Goal: Transaction & Acquisition: Obtain resource

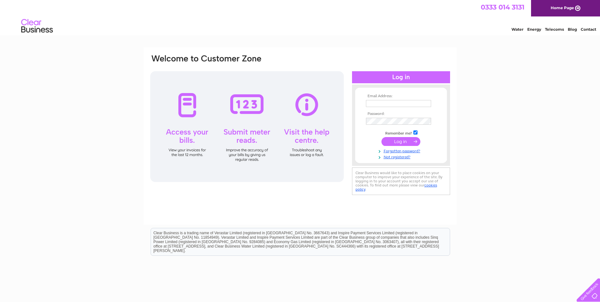
type input "sales@factory33.co.uk"
click at [392, 143] on input "submit" at bounding box center [401, 141] width 39 height 9
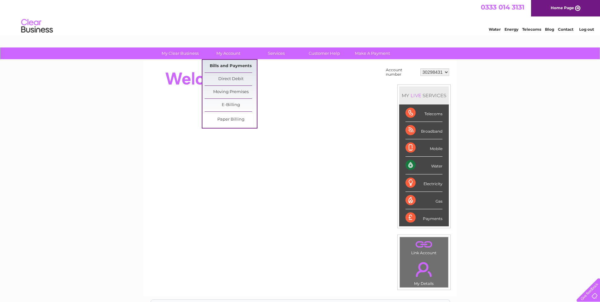
click at [229, 68] on link "Bills and Payments" at bounding box center [231, 66] width 52 height 13
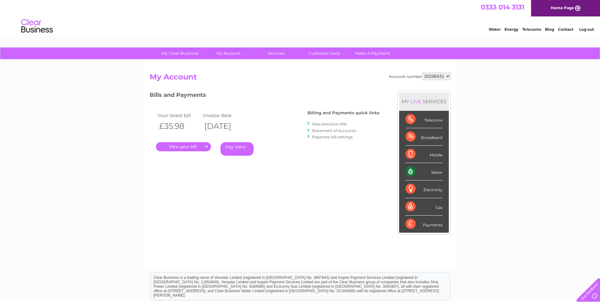
click at [193, 146] on link "." at bounding box center [183, 146] width 55 height 9
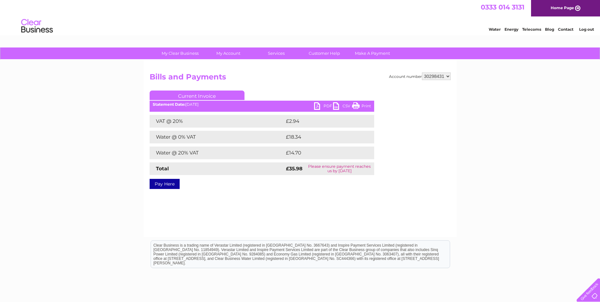
click at [323, 104] on link "PDF" at bounding box center [323, 106] width 19 height 9
